Goal: Information Seeking & Learning: Learn about a topic

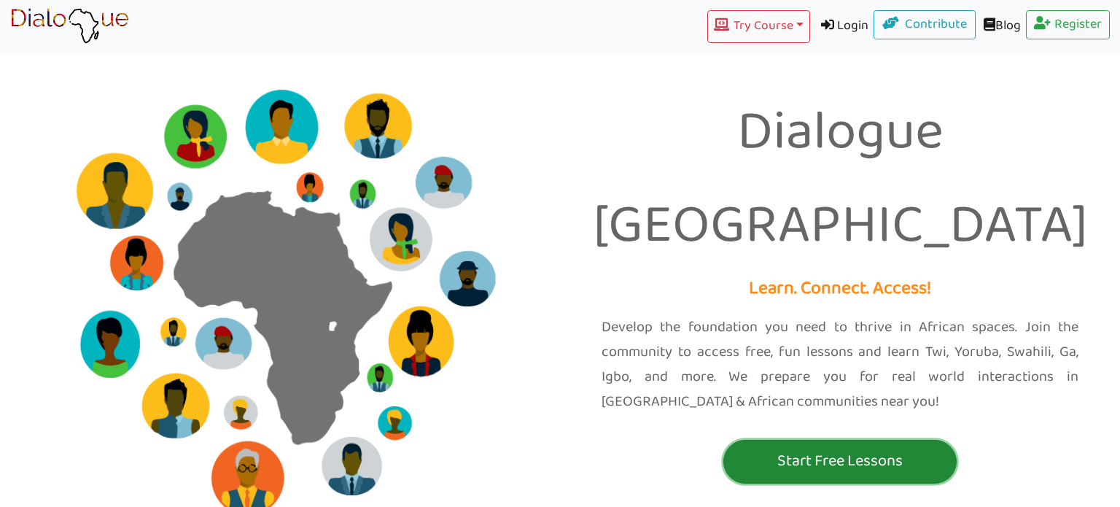
click at [926, 448] on p "Start Free Lessons" at bounding box center [840, 461] width 226 height 27
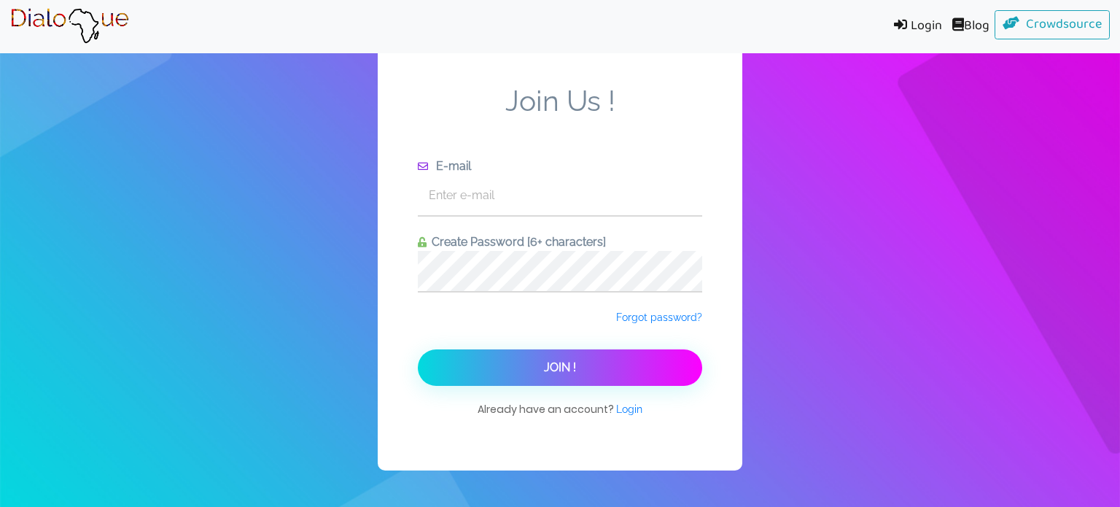
click at [522, 168] on div "E-mail" at bounding box center [560, 186] width 284 height 59
click at [510, 186] on input "text" at bounding box center [560, 195] width 284 height 40
type input "b"
click at [666, 190] on input "text" at bounding box center [560, 195] width 284 height 40
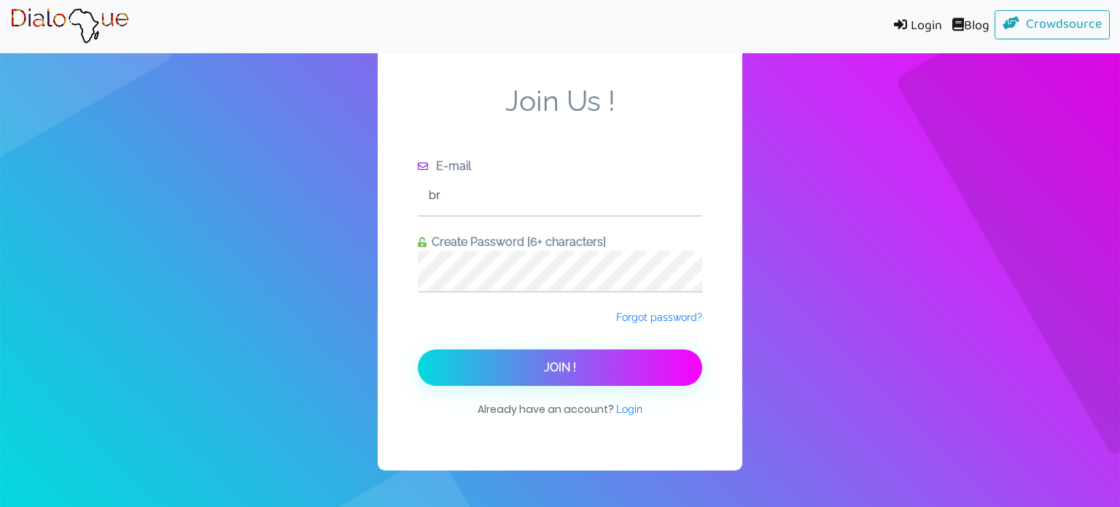
type input "b"
type input "j"
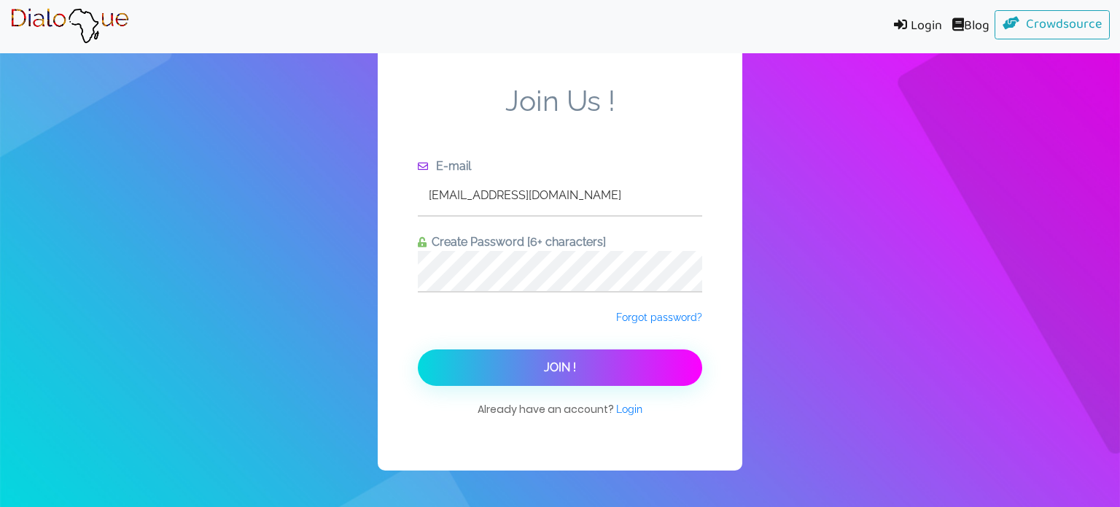
type input "brycek2@nycstudents.net"
click at [418, 349] on button "Join !" at bounding box center [560, 367] width 284 height 36
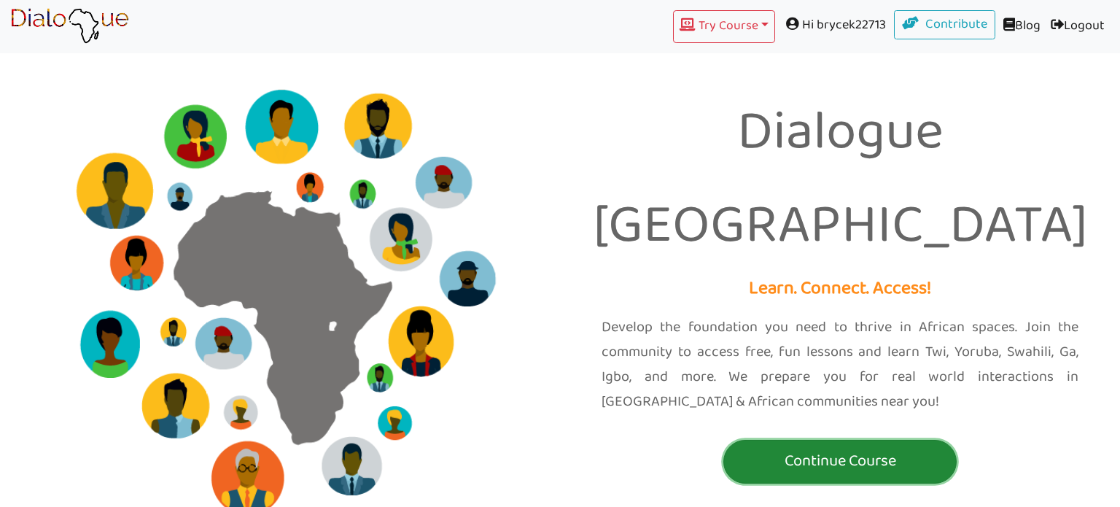
click at [817, 448] on p "Continue Course" at bounding box center [840, 461] width 226 height 27
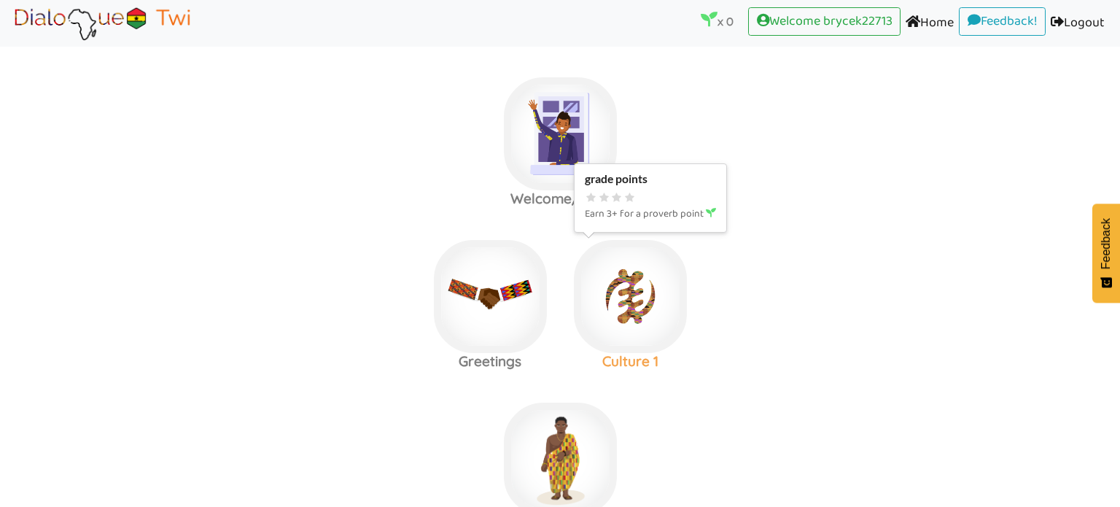
click at [649, 333] on img at bounding box center [630, 296] width 113 height 113
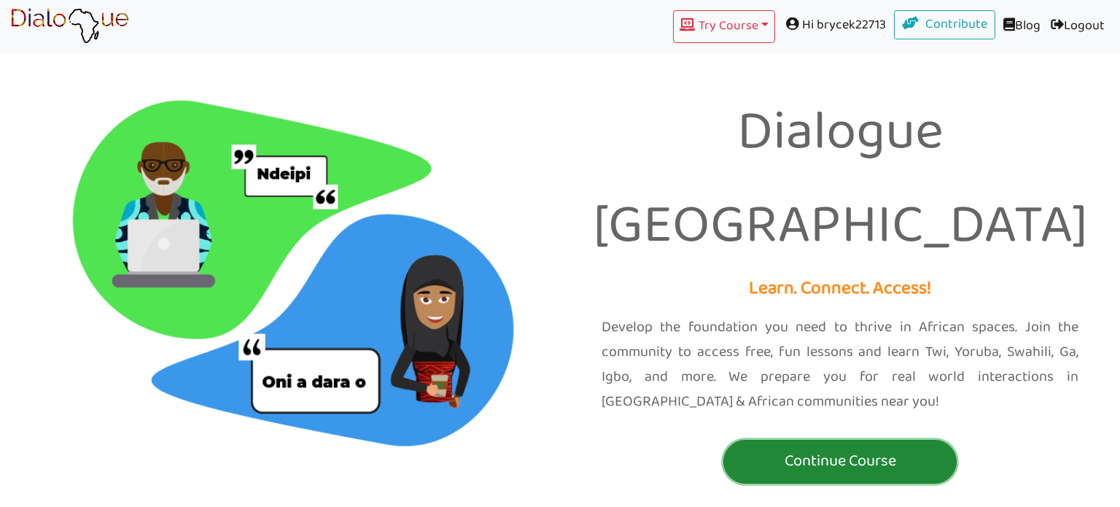
click at [845, 448] on p "Continue Course" at bounding box center [840, 461] width 226 height 27
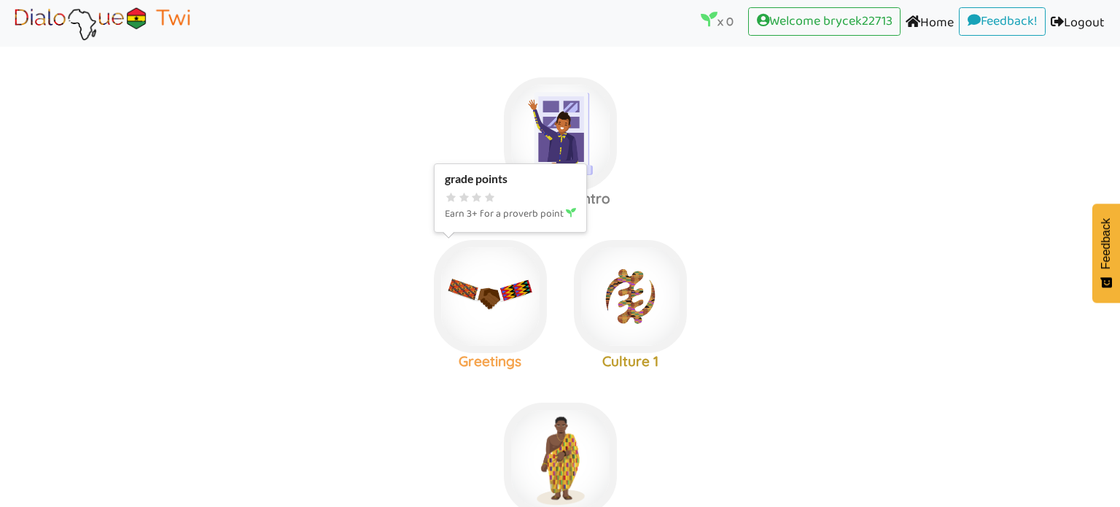
click at [496, 268] on img at bounding box center [490, 296] width 113 height 113
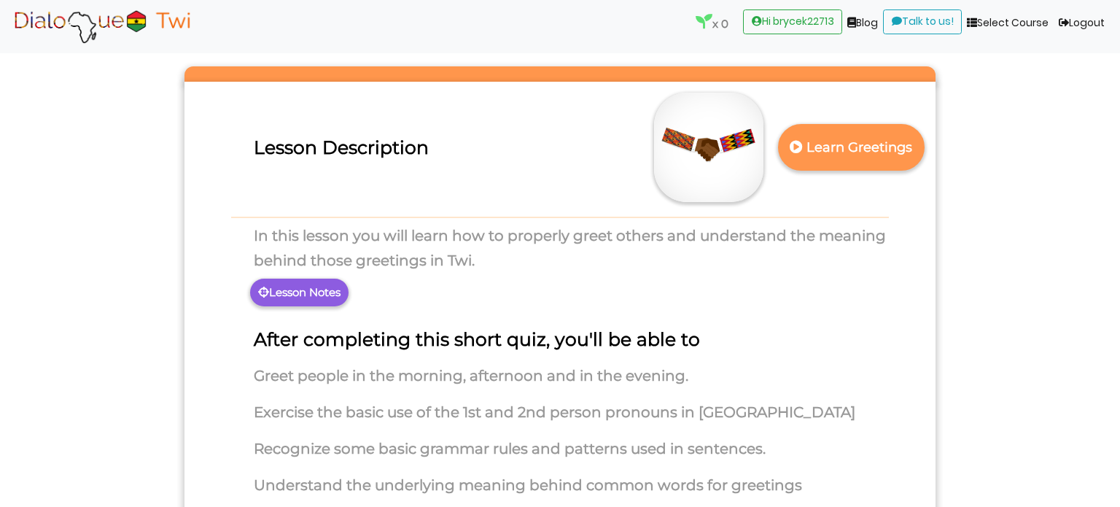
scroll to position [57, 0]
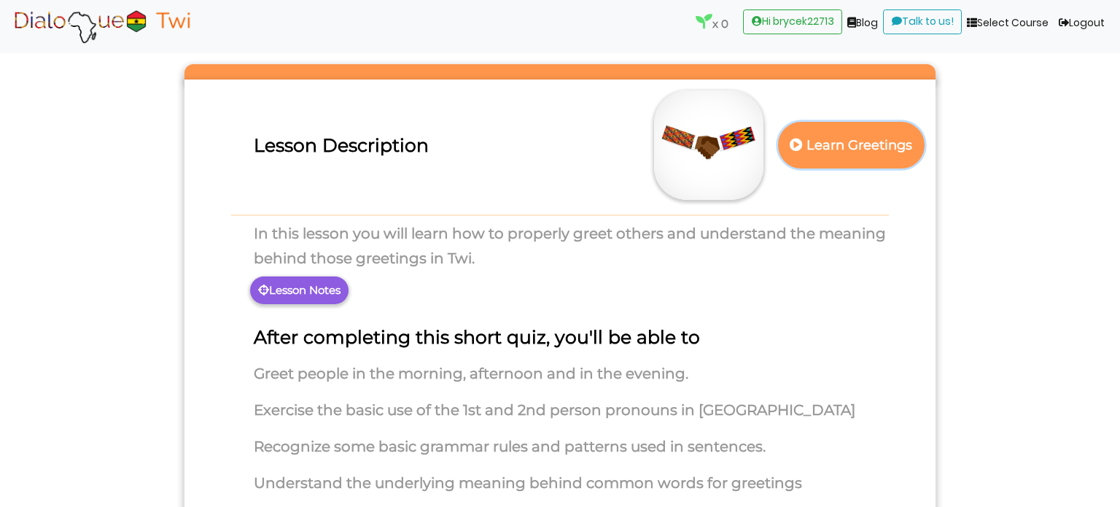
click at [834, 152] on p "Learn Greetings" at bounding box center [851, 146] width 128 height 36
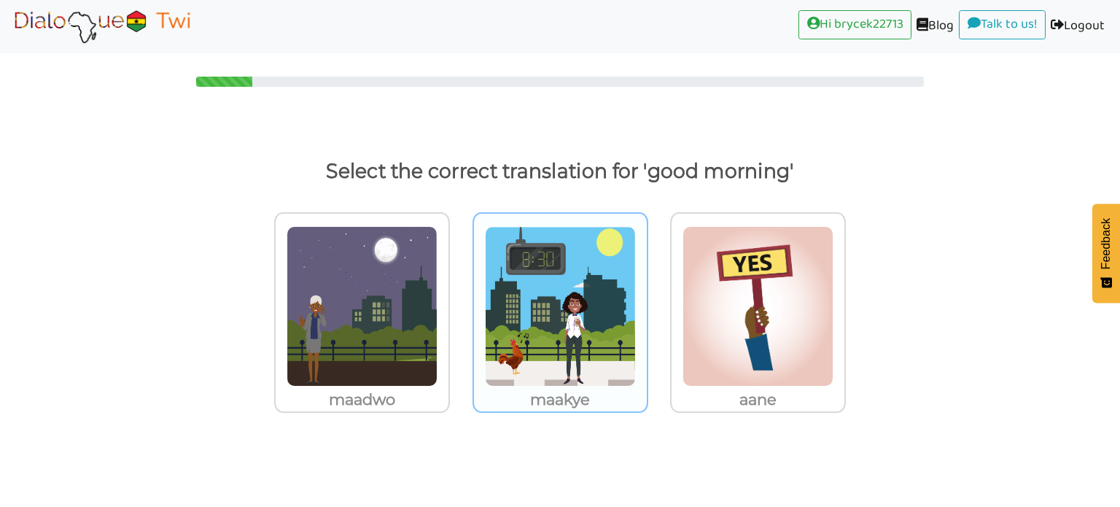
click at [566, 304] on img at bounding box center [560, 306] width 151 height 160
click at [647, 303] on input "maakye" at bounding box center [652, 297] width 11 height 11
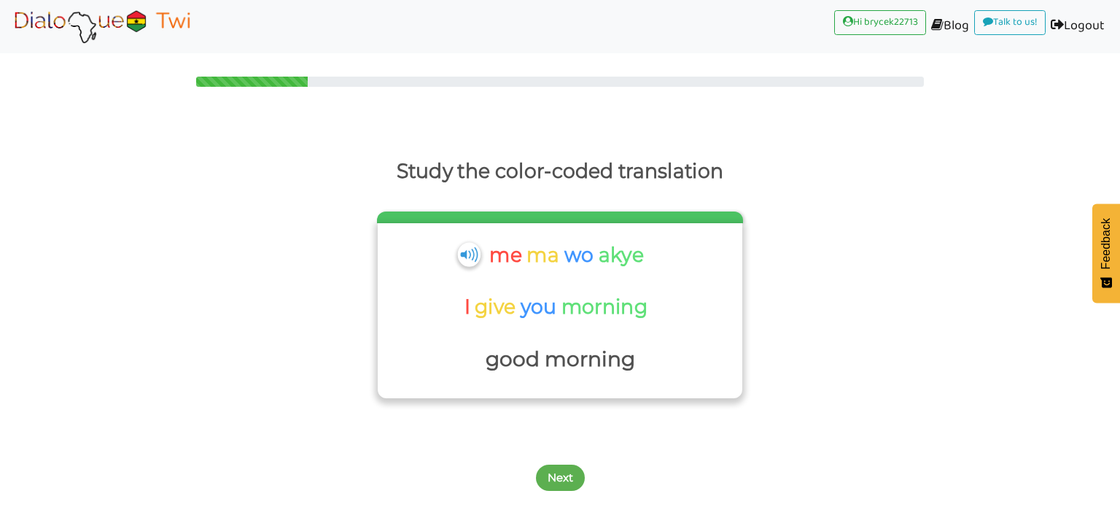
click at [471, 259] on img at bounding box center [468, 254] width 23 height 24
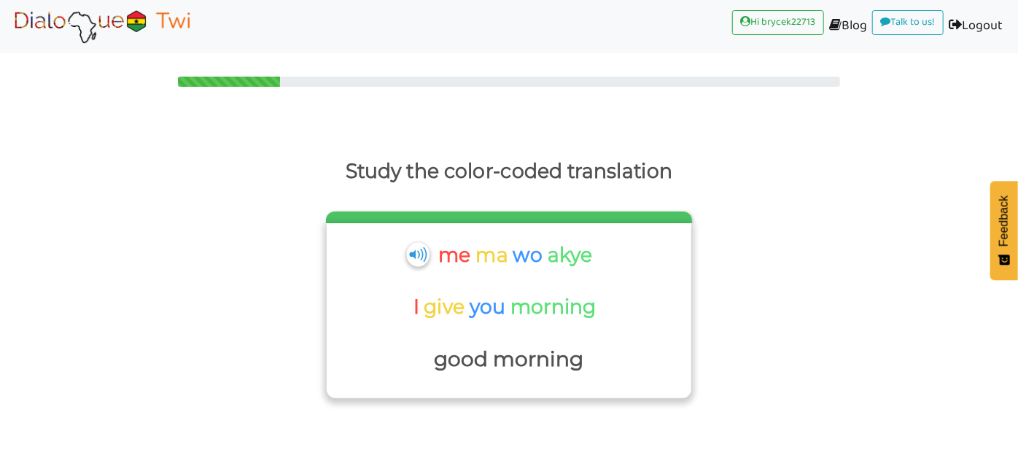
click at [416, 251] on img at bounding box center [417, 254] width 23 height 24
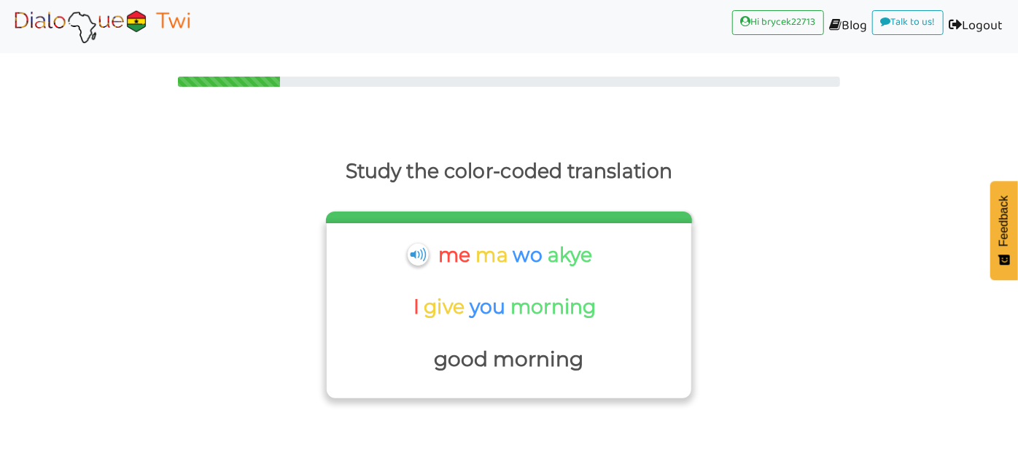
scroll to position [37, 0]
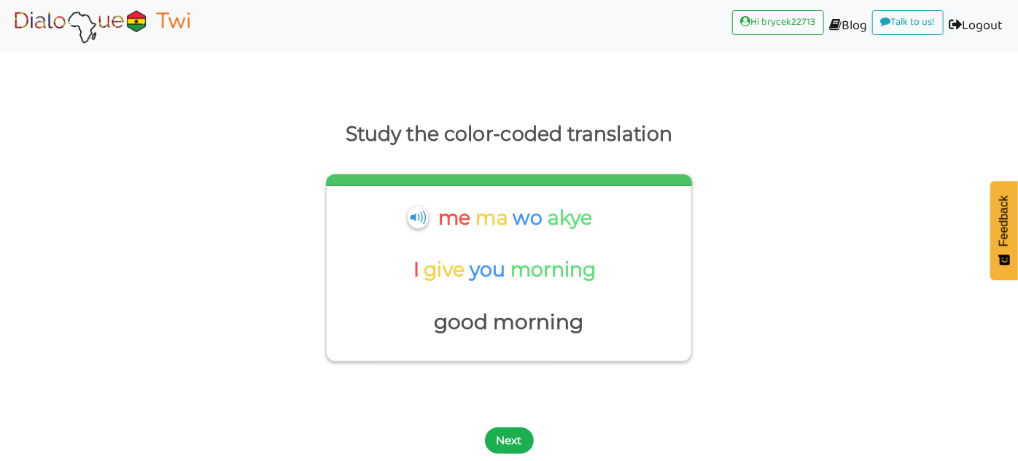
click at [508, 445] on button "Next" at bounding box center [509, 440] width 49 height 26
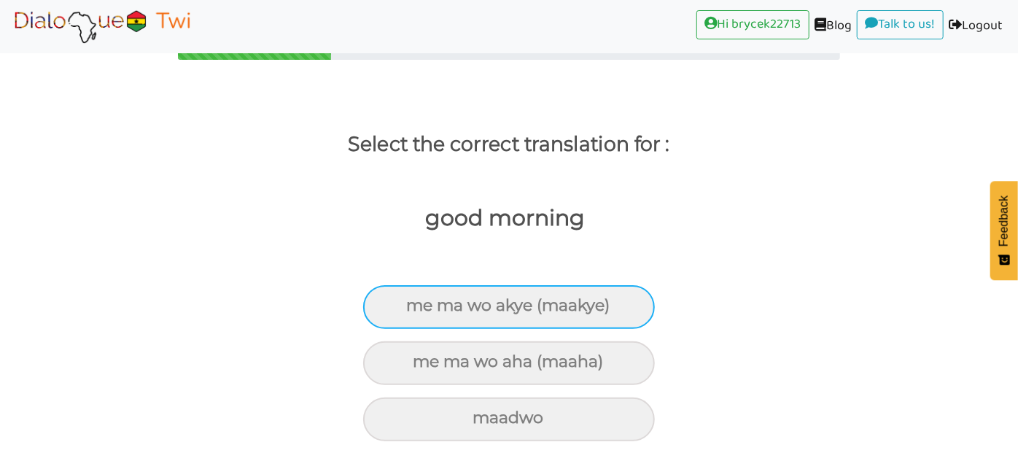
click at [519, 321] on div "me ma wo akye (maakye)" at bounding box center [509, 307] width 292 height 44
click at [418, 311] on input "me ma wo akye (maakye)" at bounding box center [412, 305] width 9 height 9
radio input "true"
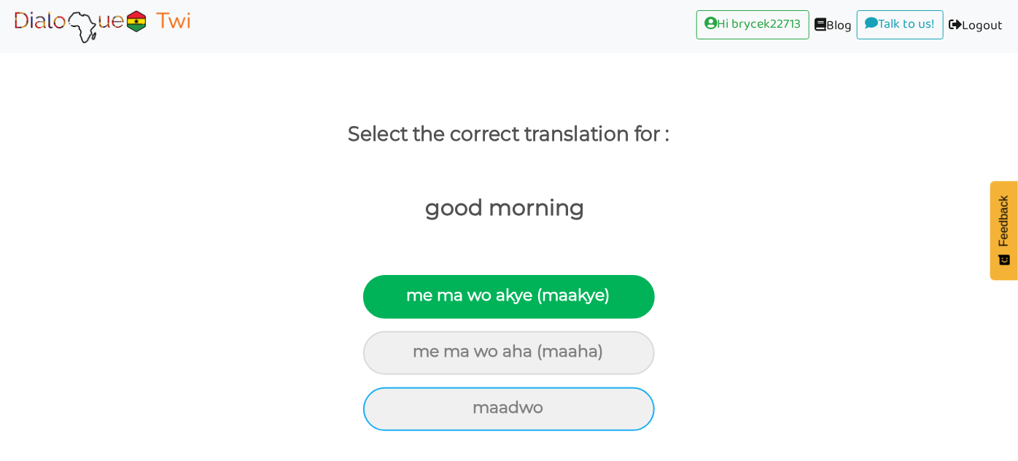
scroll to position [0, 0]
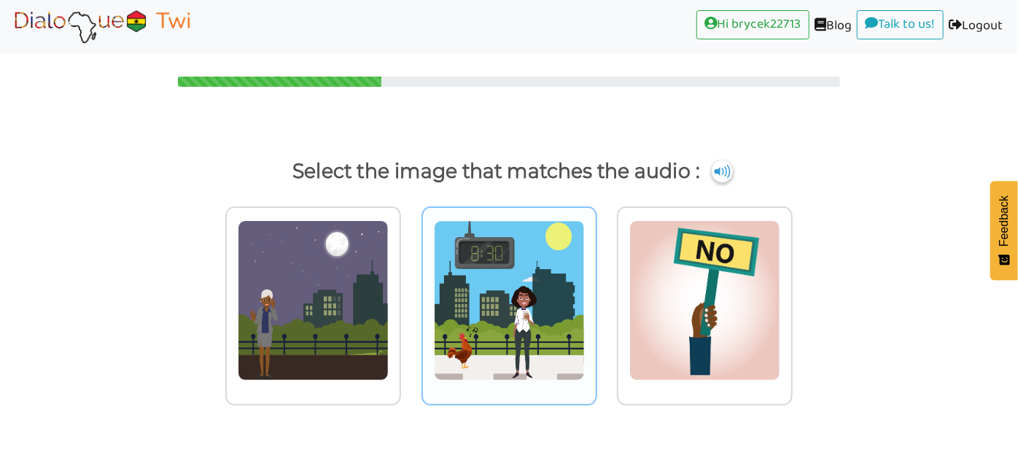
click at [552, 273] on img at bounding box center [509, 300] width 151 height 160
click at [596, 286] on input "radio" at bounding box center [601, 291] width 11 height 11
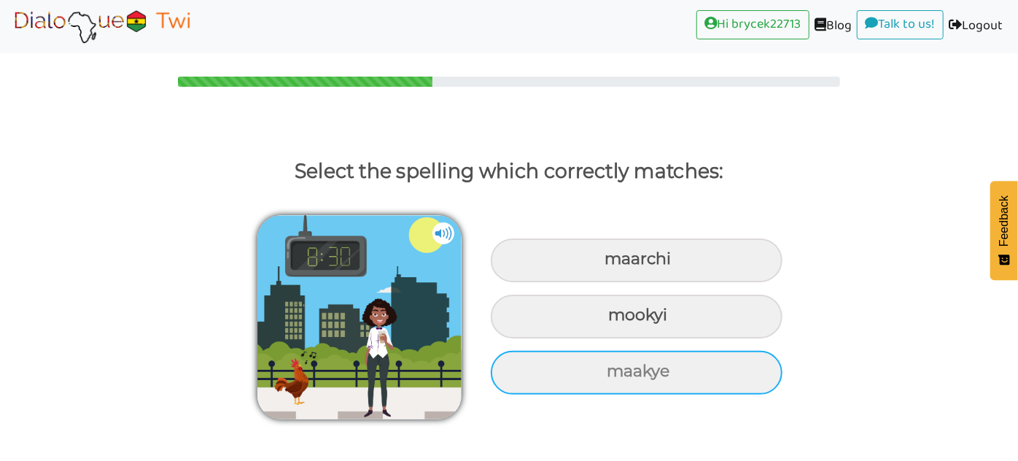
click at [558, 376] on div "maakye" at bounding box center [637, 373] width 292 height 44
click at [604, 376] on input "maakye" at bounding box center [608, 371] width 9 height 9
radio input "true"
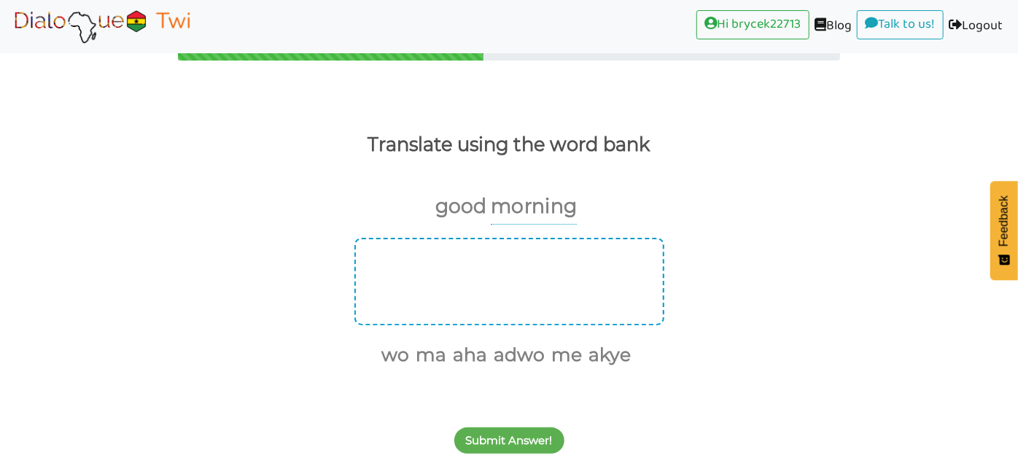
scroll to position [26, 0]
click at [510, 304] on div at bounding box center [509, 281] width 310 height 87
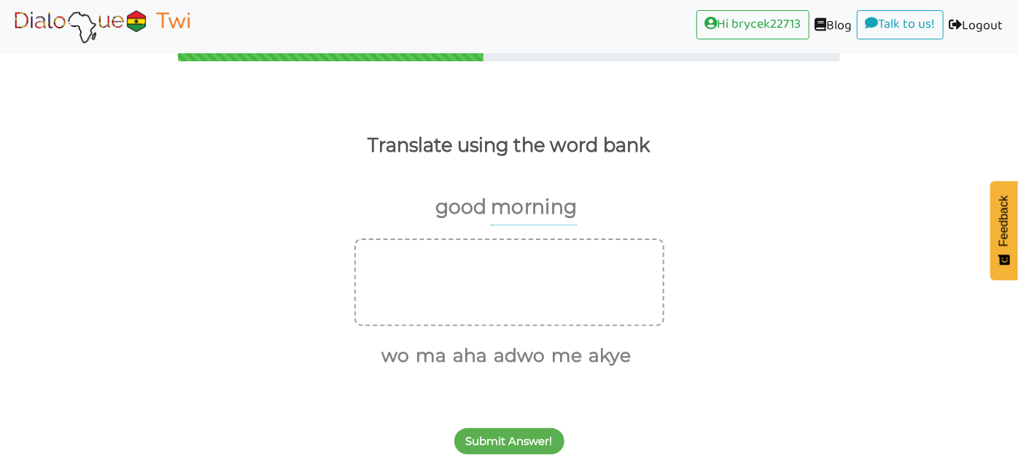
click at [437, 228] on div "good morning" at bounding box center [507, 211] width 144 height 42
click at [430, 239] on div at bounding box center [509, 281] width 310 height 87
click at [416, 262] on div at bounding box center [509, 281] width 310 height 87
click at [415, 264] on div at bounding box center [509, 281] width 310 height 87
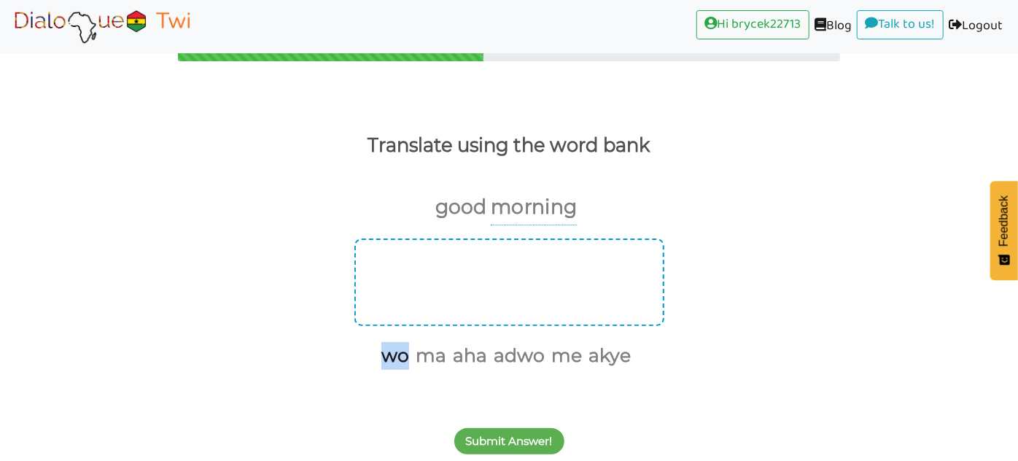
click at [510, 273] on div at bounding box center [509, 281] width 310 height 87
click at [509, 273] on div at bounding box center [509, 281] width 310 height 87
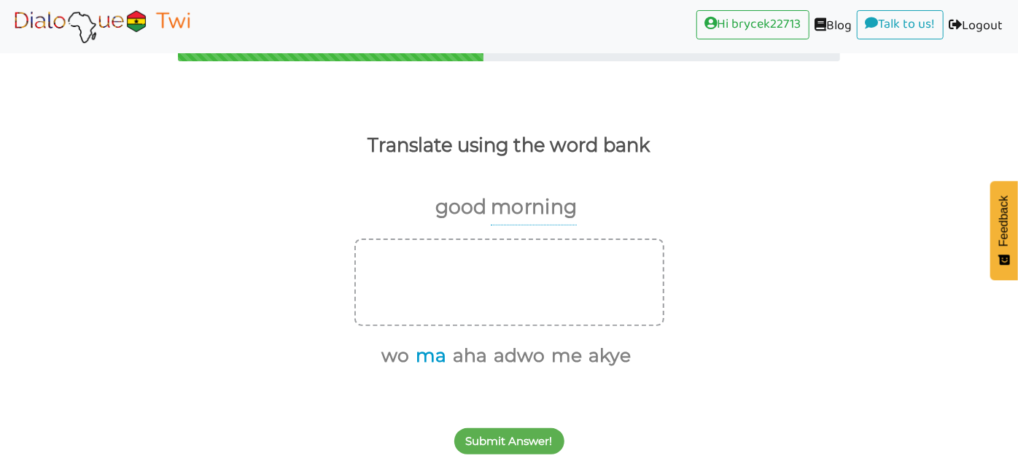
click at [427, 358] on button "ma" at bounding box center [428, 356] width 36 height 28
click at [409, 356] on button "wo" at bounding box center [411, 356] width 33 height 28
click at [472, 355] on button "adwo" at bounding box center [481, 356] width 56 height 28
click at [539, 359] on button "akye" at bounding box center [542, 356] width 47 height 28
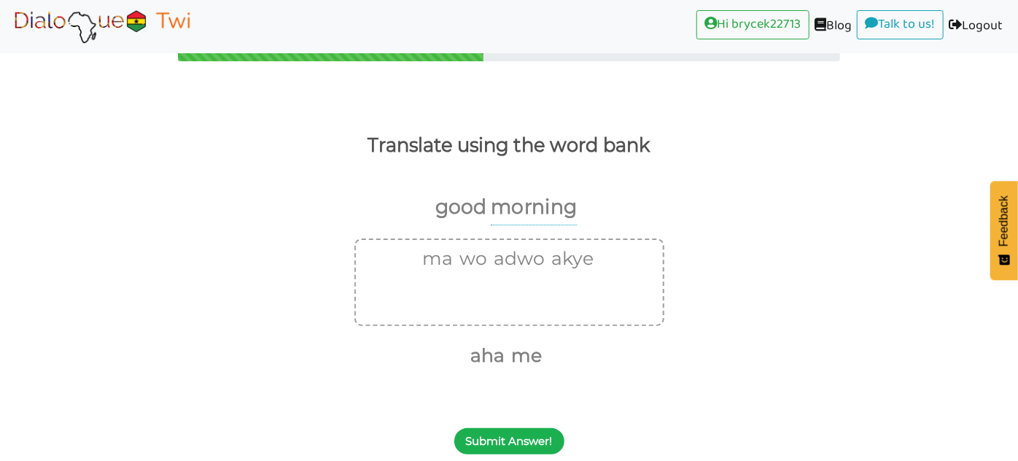
click at [497, 438] on button "Submit Answer!" at bounding box center [509, 441] width 110 height 26
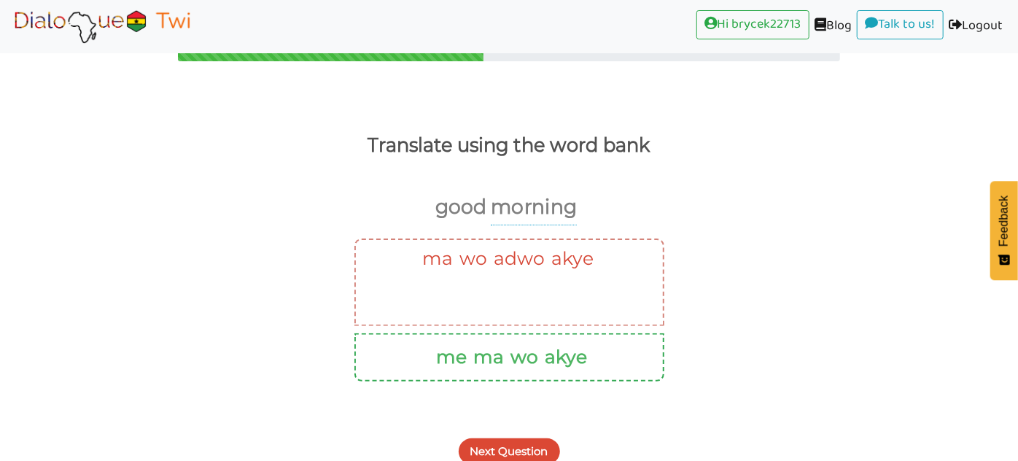
click at [496, 440] on button "Next Question" at bounding box center [509, 451] width 101 height 26
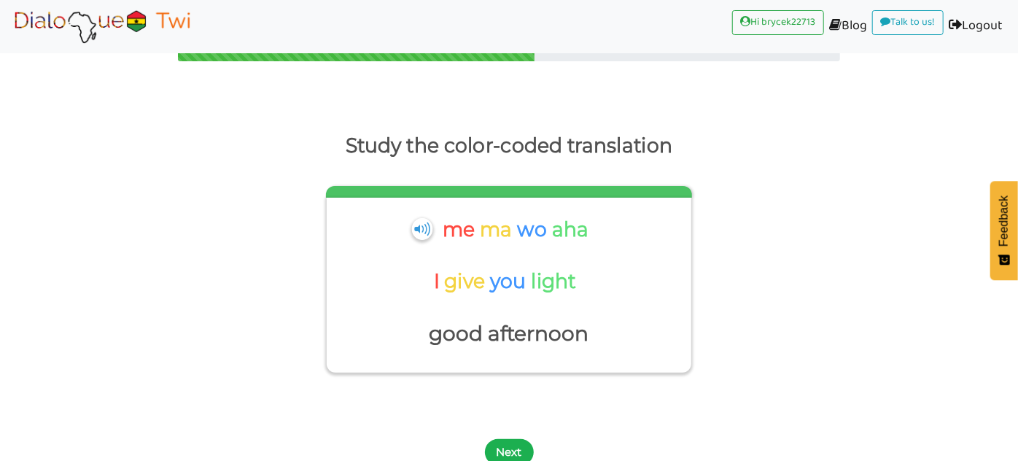
click at [502, 445] on button "Next" at bounding box center [509, 452] width 49 height 26
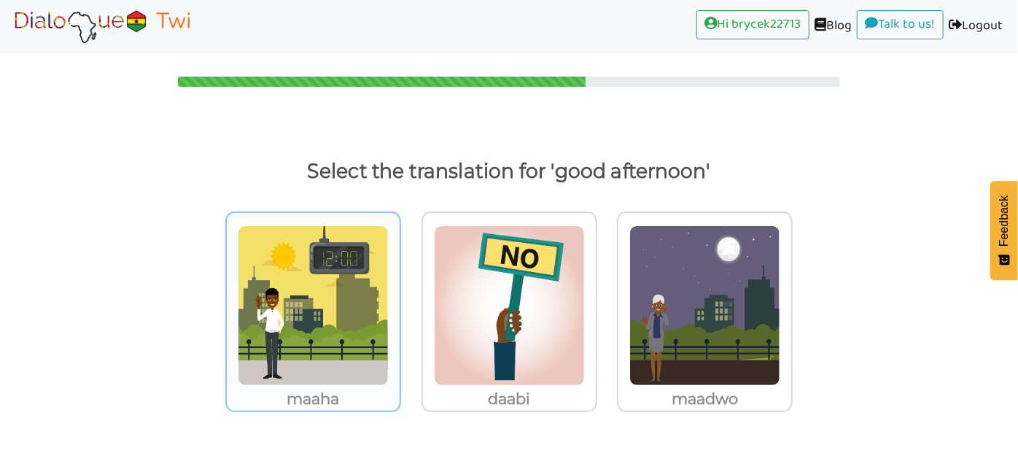
click at [326, 287] on img at bounding box center [313, 305] width 151 height 160
click at [399, 291] on input "maaha" at bounding box center [404, 296] width 11 height 11
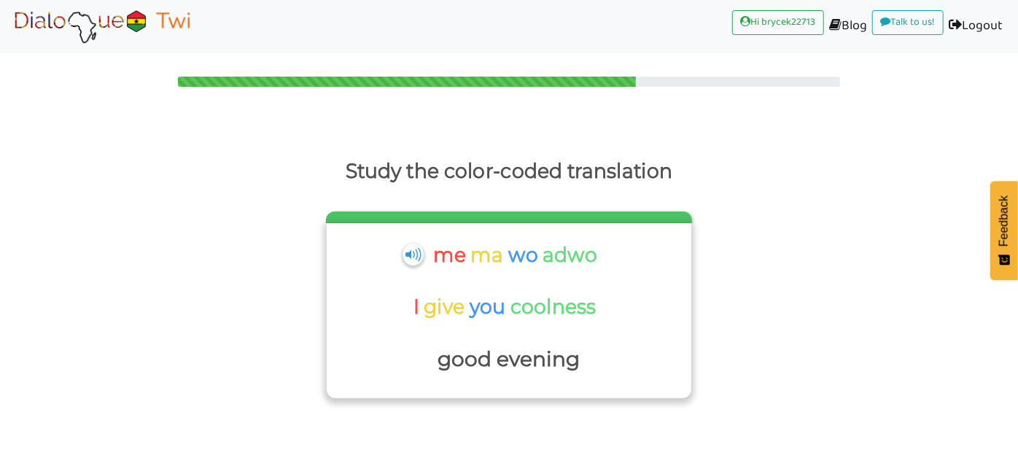
scroll to position [37, 0]
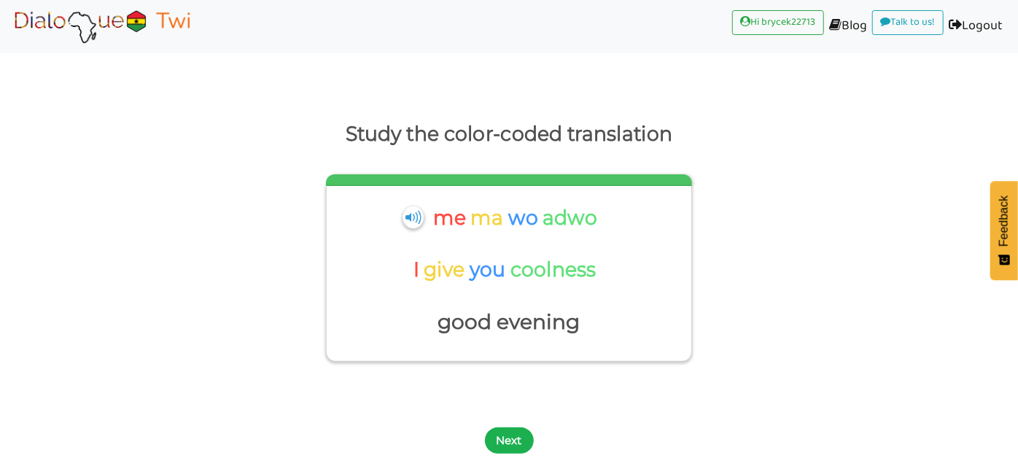
click at [518, 434] on button "Next" at bounding box center [509, 440] width 49 height 26
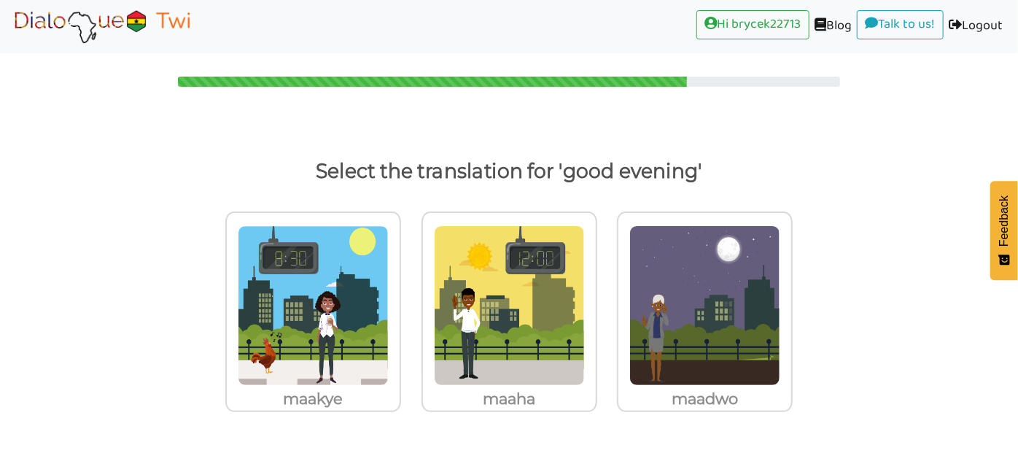
scroll to position [0, 0]
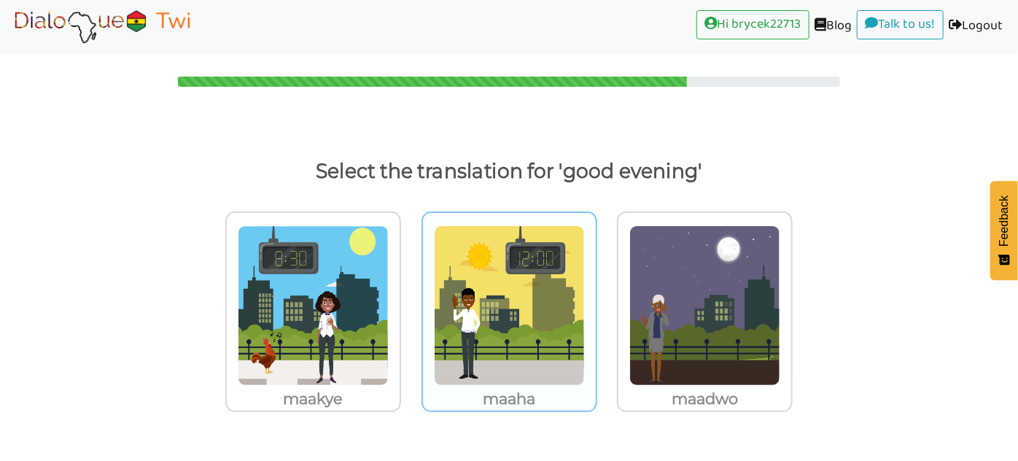
click at [464, 326] on img at bounding box center [509, 305] width 151 height 160
click at [596, 302] on input "maaha" at bounding box center [601, 296] width 11 height 11
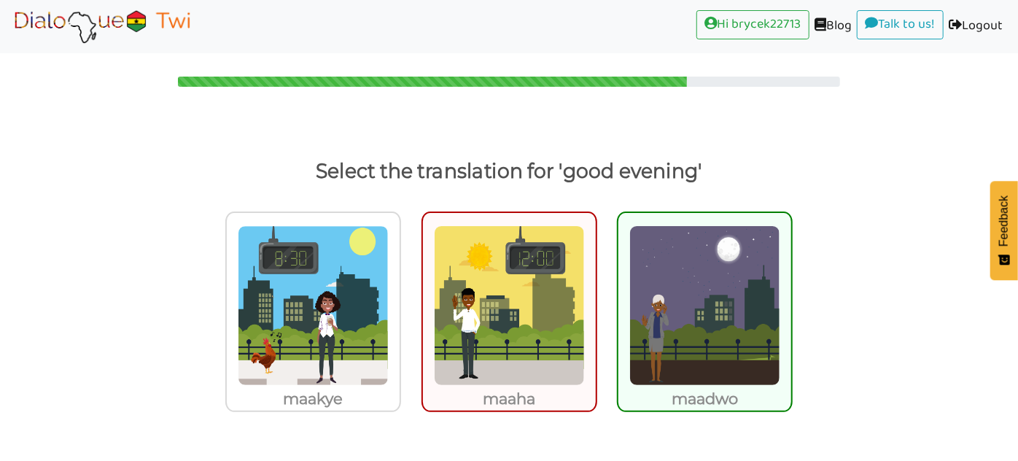
click at [727, 333] on img at bounding box center [704, 305] width 151 height 160
click at [791, 302] on input "maadwo" at bounding box center [796, 296] width 11 height 11
click at [727, 333] on img at bounding box center [704, 305] width 151 height 160
click at [791, 302] on input "maadwo" at bounding box center [796, 296] width 11 height 11
radio input "true"
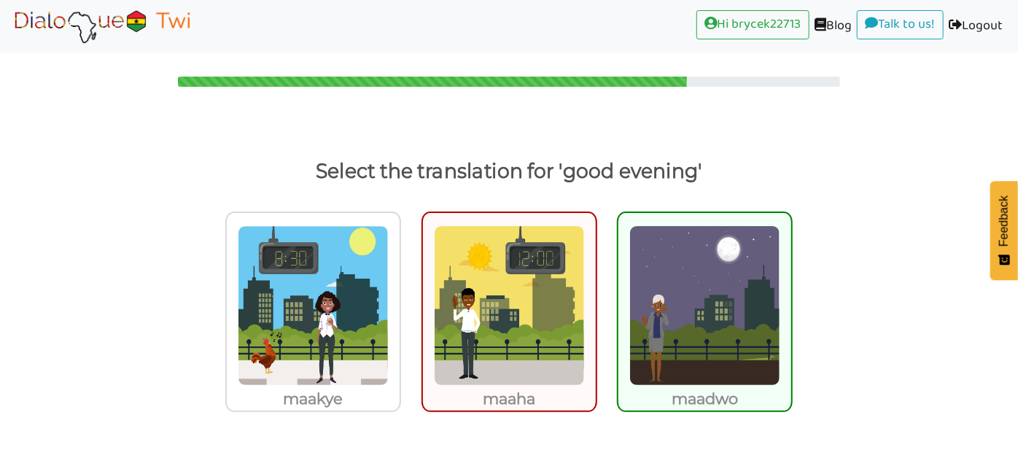
scroll to position [45, 0]
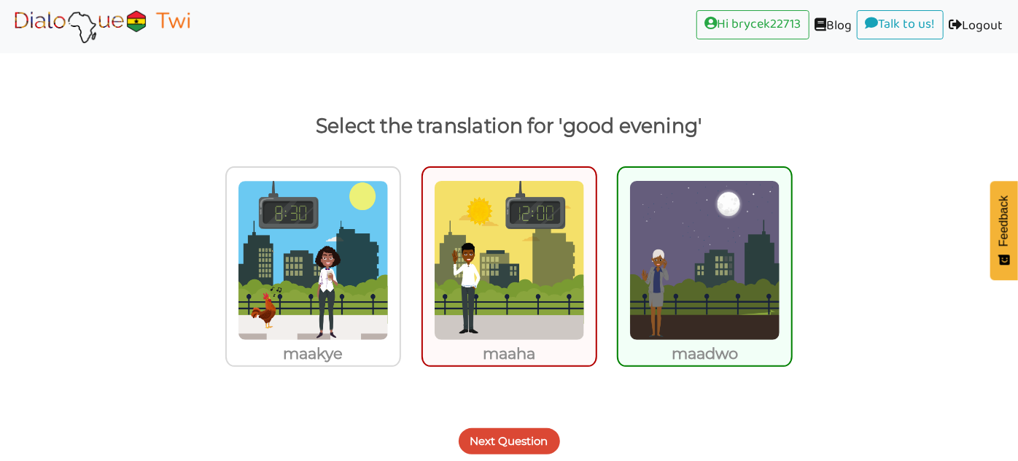
click at [512, 450] on button "Next Question" at bounding box center [509, 441] width 101 height 26
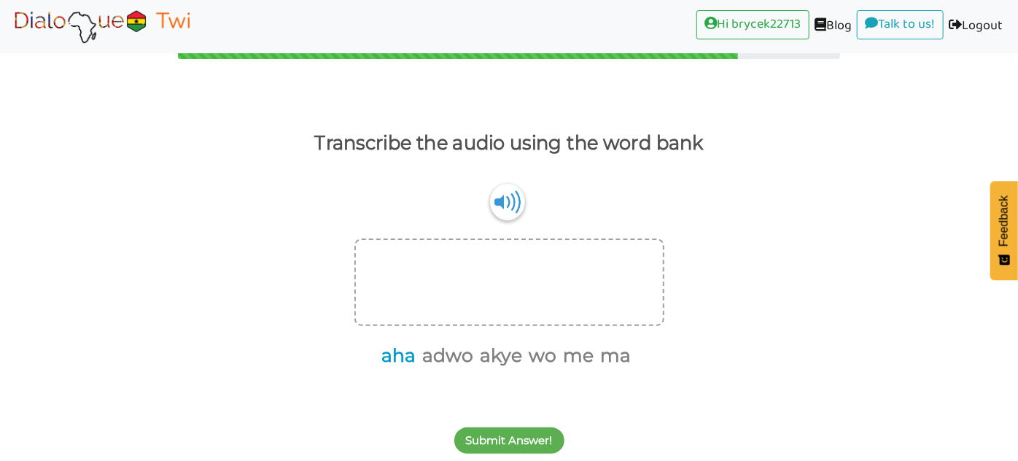
click at [393, 353] on button "aha" at bounding box center [395, 356] width 39 height 28
click at [440, 354] on button "adwo" at bounding box center [425, 356] width 56 height 28
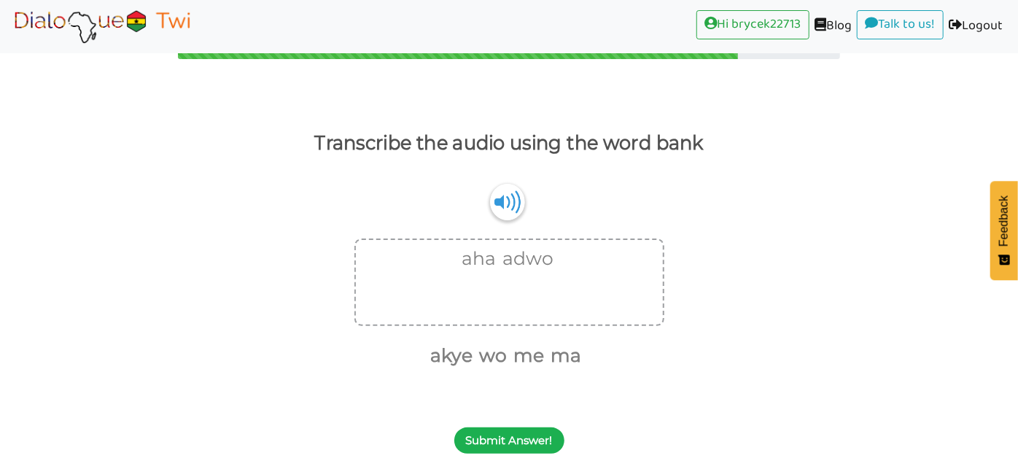
click at [526, 447] on button "Submit Answer!" at bounding box center [509, 440] width 110 height 26
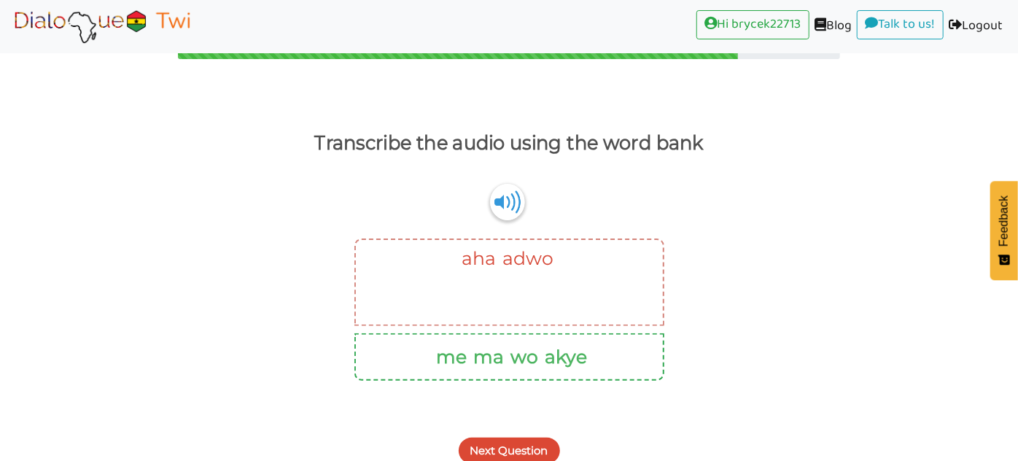
click at [526, 447] on button "Next Question" at bounding box center [509, 450] width 101 height 26
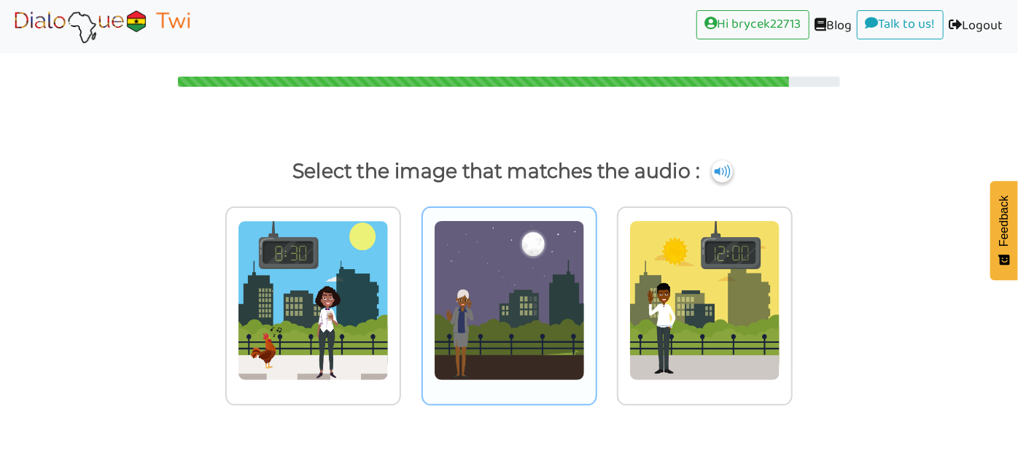
click at [457, 336] on img at bounding box center [509, 300] width 151 height 160
click at [596, 297] on input "radio" at bounding box center [601, 291] width 11 height 11
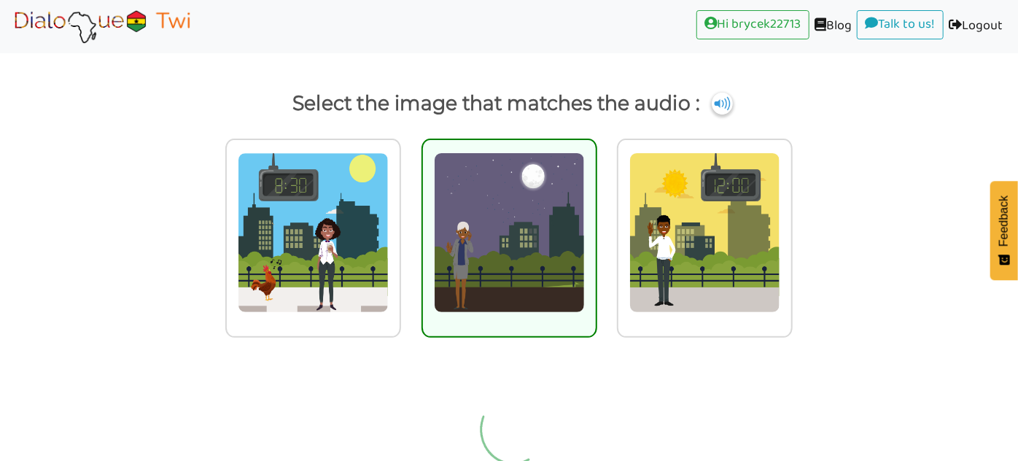
scroll to position [58, 0]
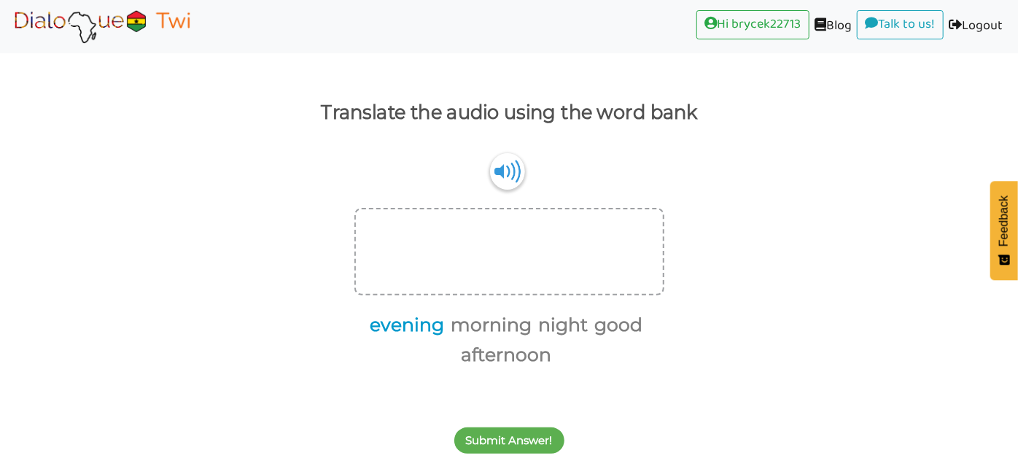
click at [440, 330] on button "evening" at bounding box center [403, 325] width 79 height 28
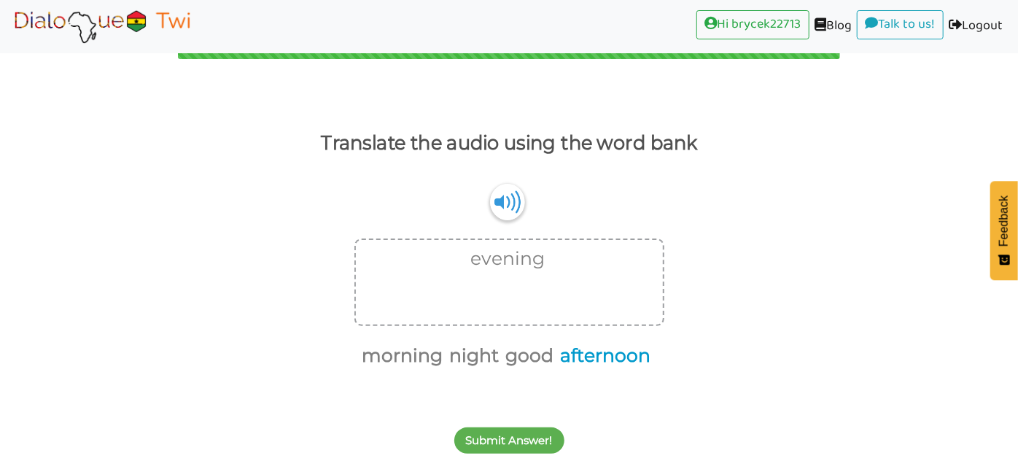
click at [617, 356] on button "afternoon" at bounding box center [602, 356] width 95 height 28
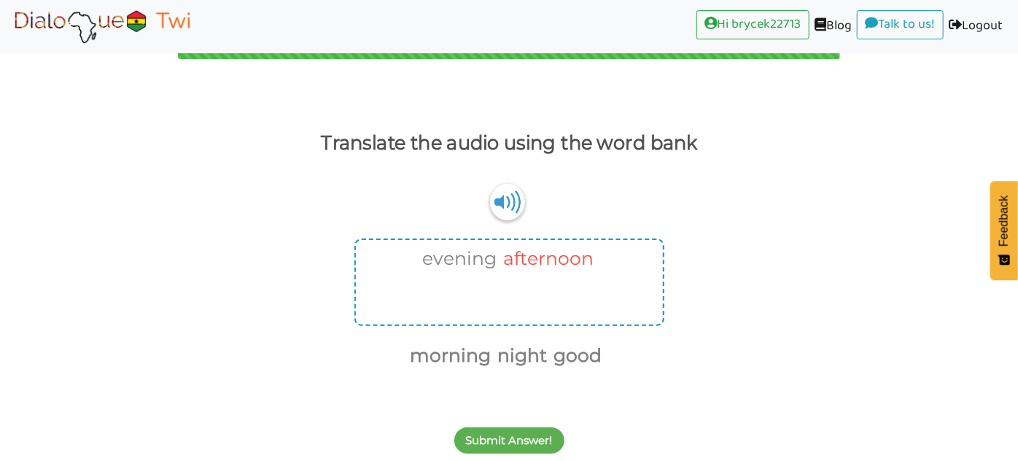
click at [523, 248] on button "afternoon" at bounding box center [545, 259] width 95 height 28
click at [531, 347] on button "good" at bounding box center [526, 356] width 53 height 28
click at [541, 260] on button "good" at bounding box center [545, 259] width 53 height 28
click at [539, 258] on button "evening" at bounding box center [505, 259] width 79 height 28
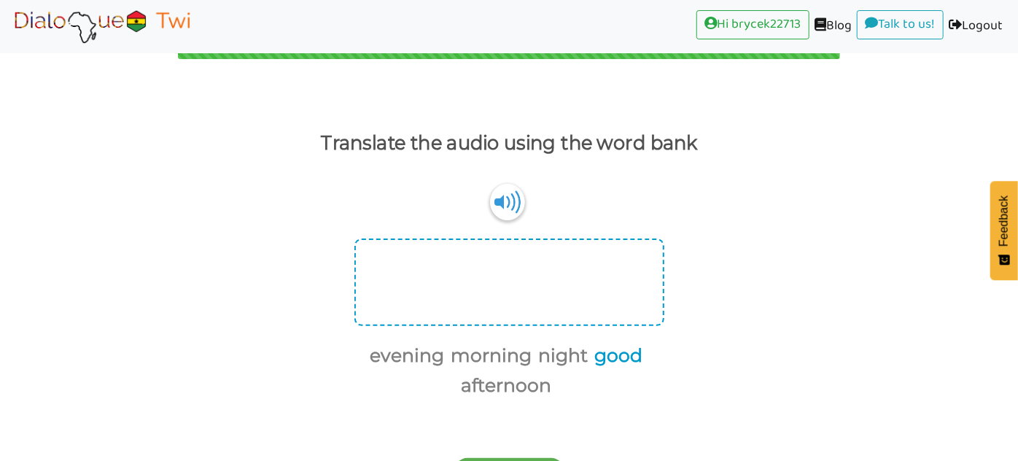
click at [628, 356] on button "good" at bounding box center [615, 356] width 53 height 28
click at [469, 354] on button "evening" at bounding box center [431, 356] width 79 height 28
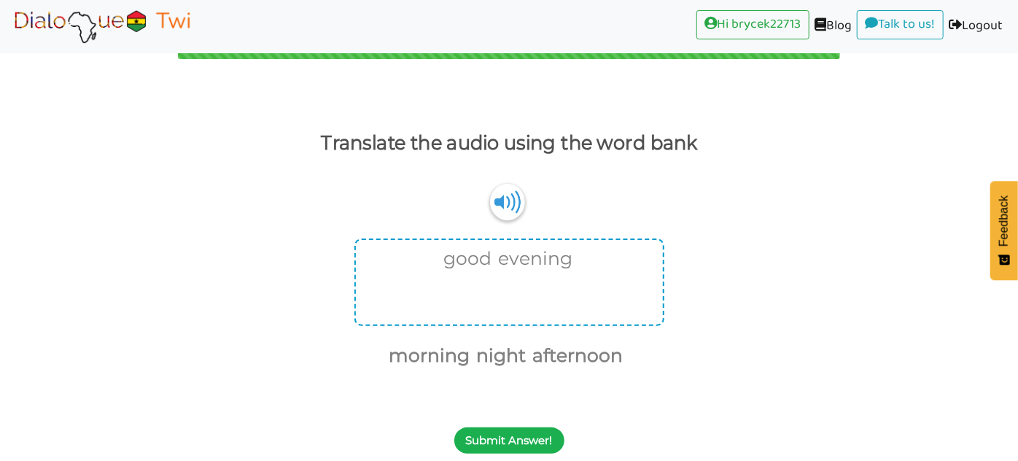
click at [497, 440] on button "Submit Answer!" at bounding box center [509, 440] width 110 height 26
